Goal: Task Accomplishment & Management: Manage account settings

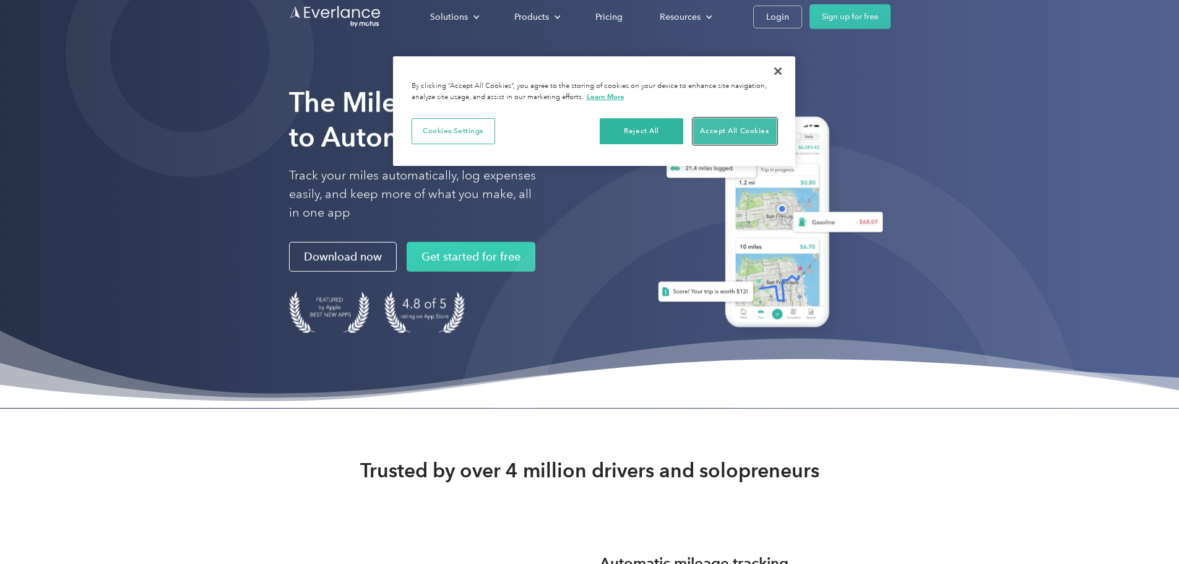
click at [727, 134] on button "Accept All Cookies" at bounding box center [735, 131] width 84 height 26
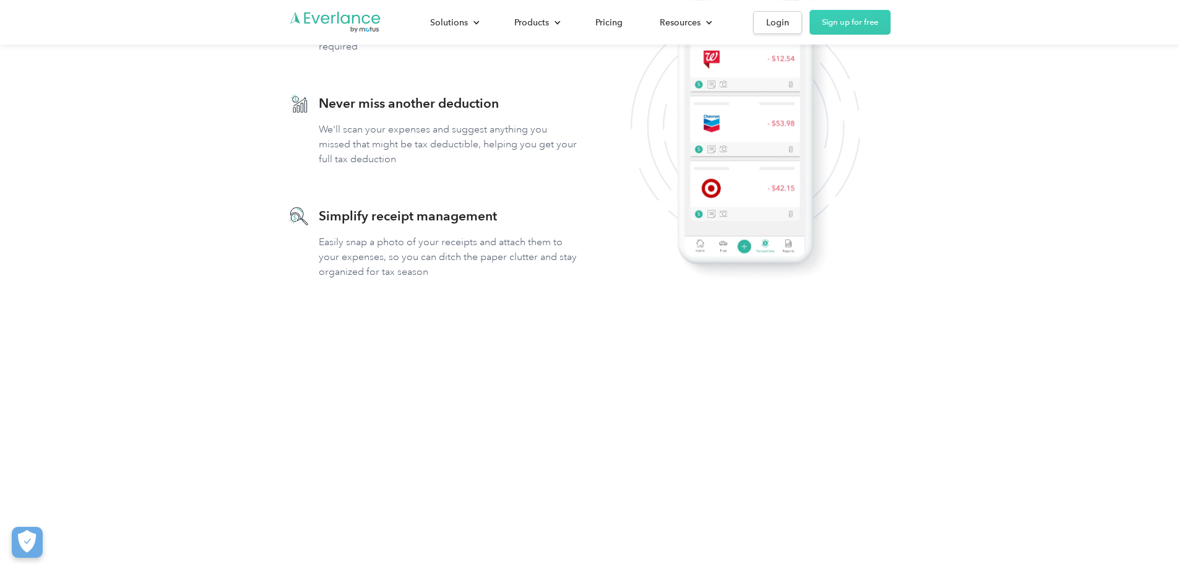
scroll to position [1114, 0]
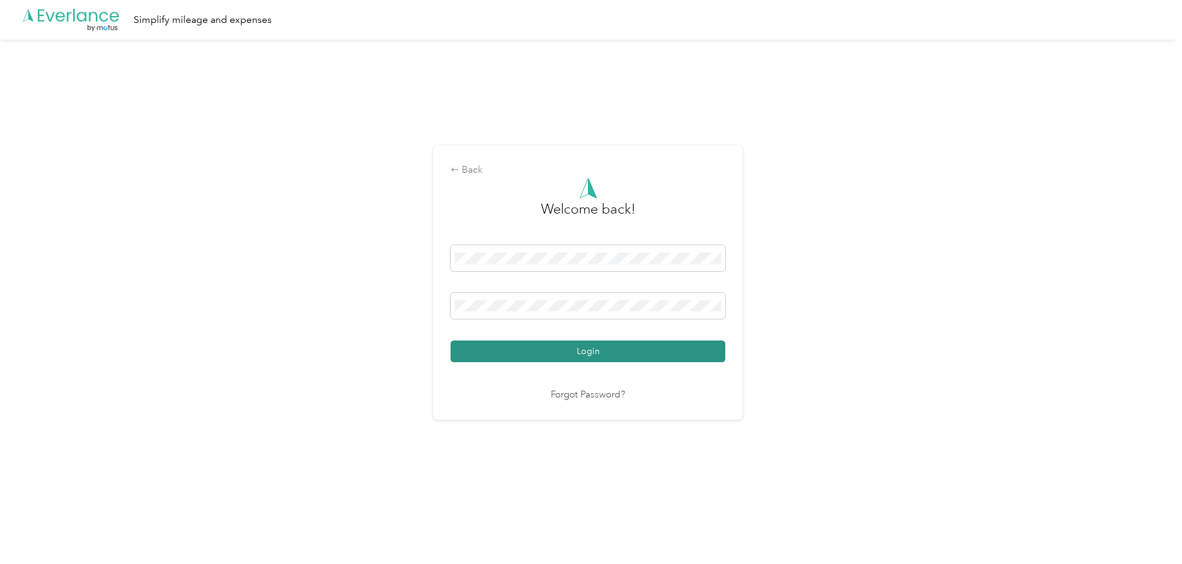
click at [549, 355] on button "Login" at bounding box center [587, 351] width 275 height 22
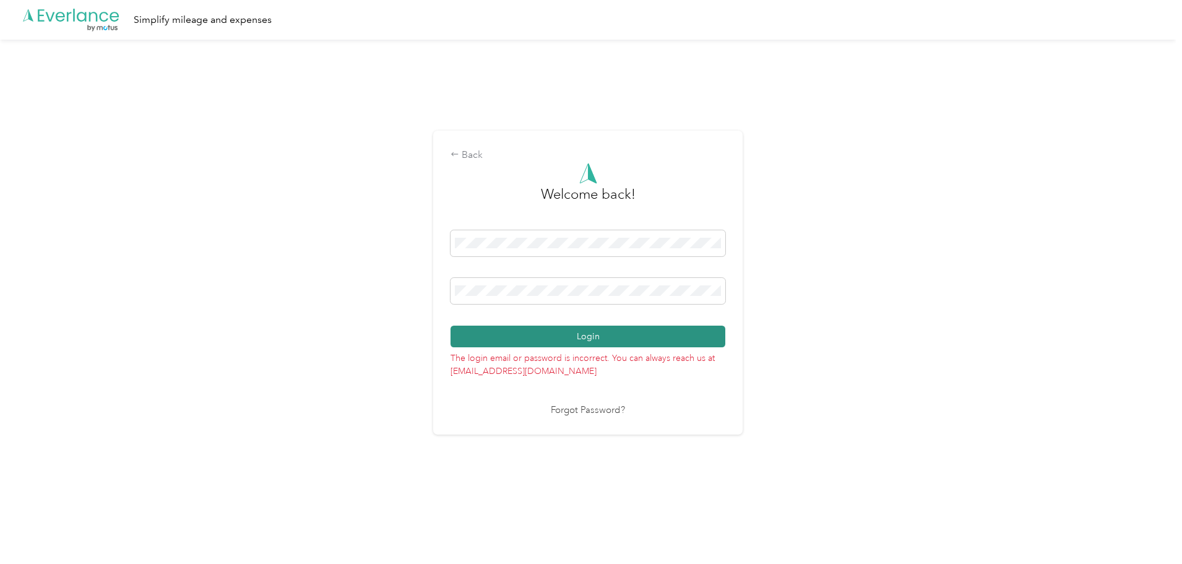
click at [535, 340] on button "Login" at bounding box center [587, 336] width 275 height 22
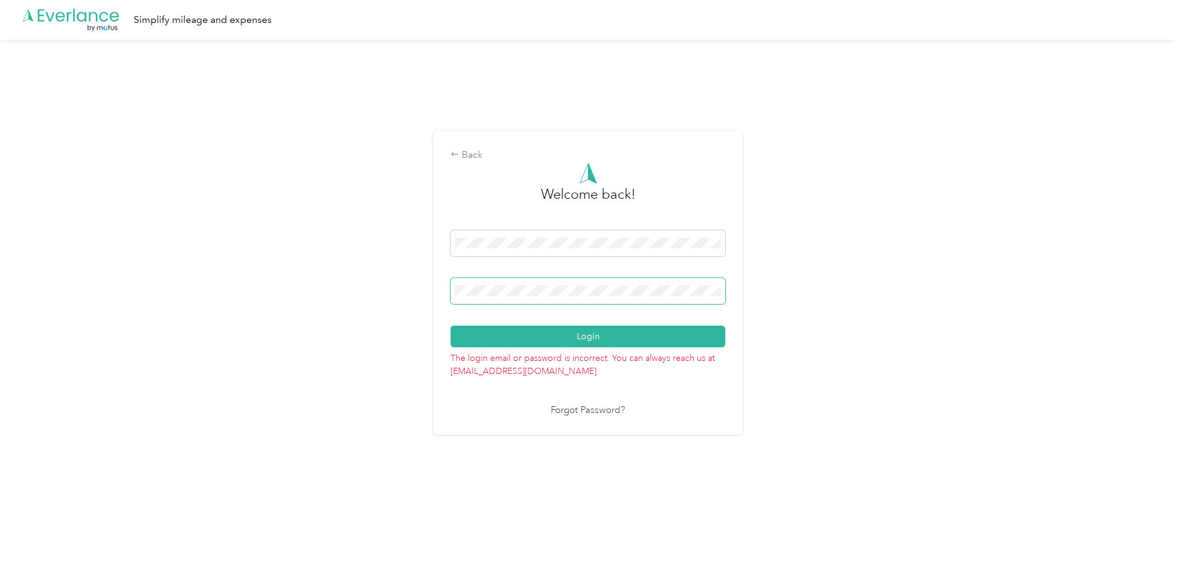
click at [540, 282] on span at bounding box center [587, 291] width 275 height 26
